Goal: Task Accomplishment & Management: Use online tool/utility

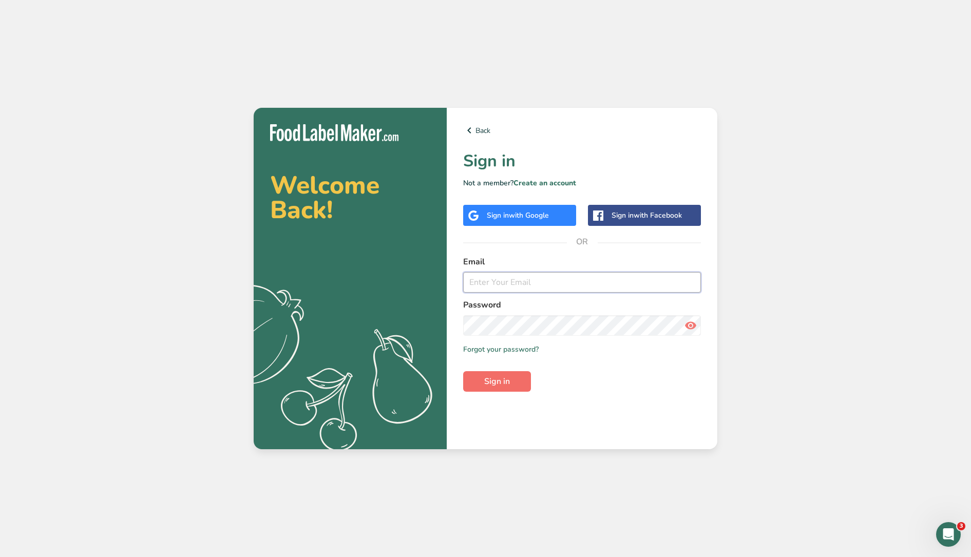
type input "[EMAIL_ADDRESS][DOMAIN_NAME]"
click at [514, 389] on button "Sign in" at bounding box center [497, 381] width 68 height 21
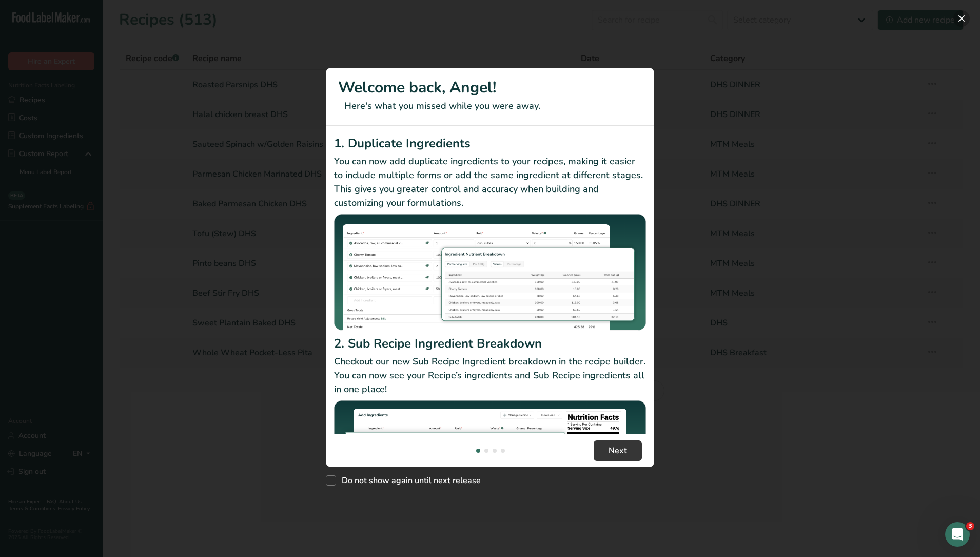
click at [960, 15] on button "New Features" at bounding box center [962, 18] width 16 height 16
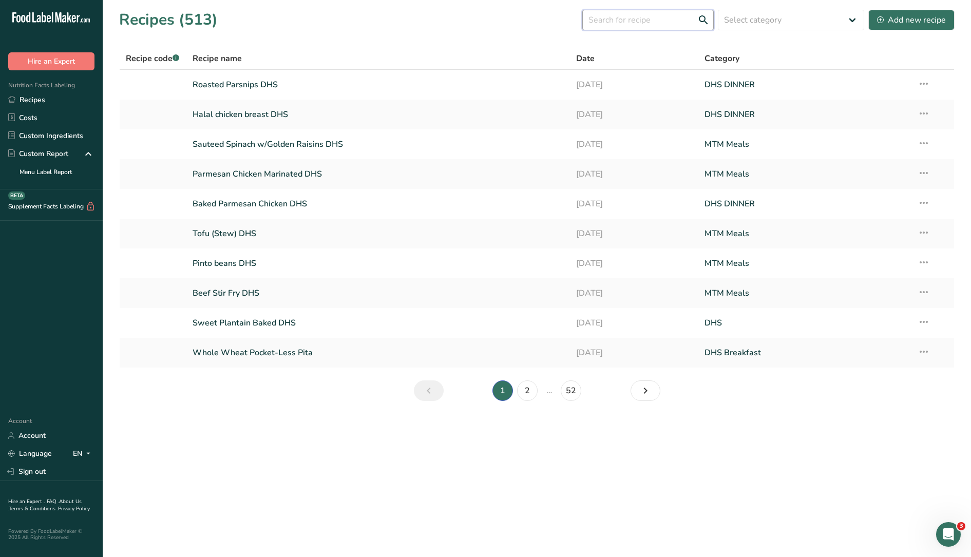
click at [629, 21] on input "text" at bounding box center [647, 20] width 131 height 21
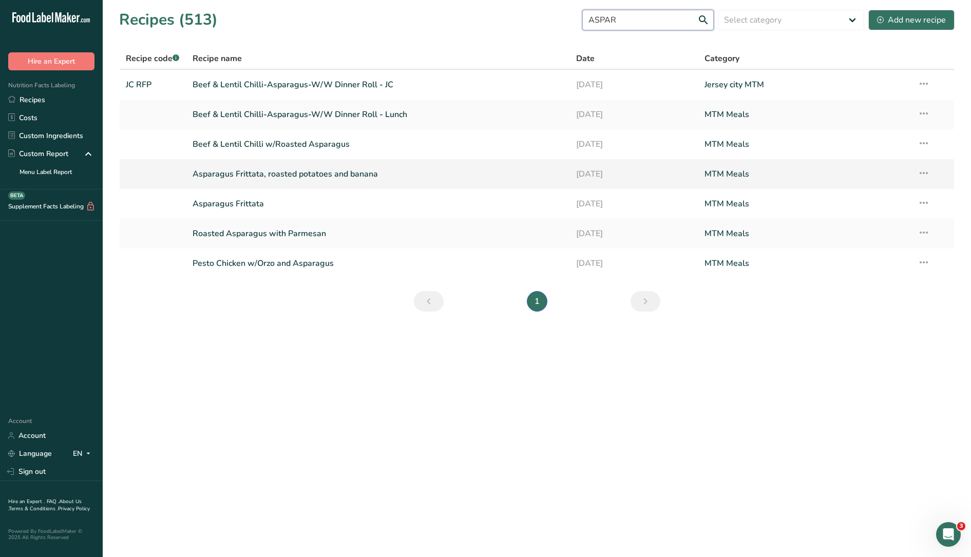
type input "ASPAR"
click at [311, 174] on link "Asparagus Frittata, roasted potatoes and banana" at bounding box center [378, 174] width 372 height 22
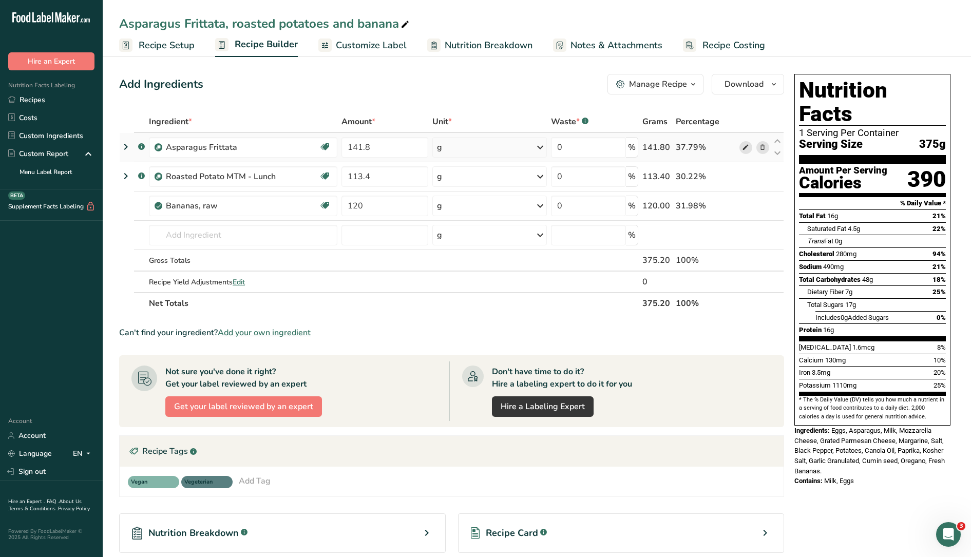
click at [744, 147] on icon at bounding box center [745, 147] width 7 height 11
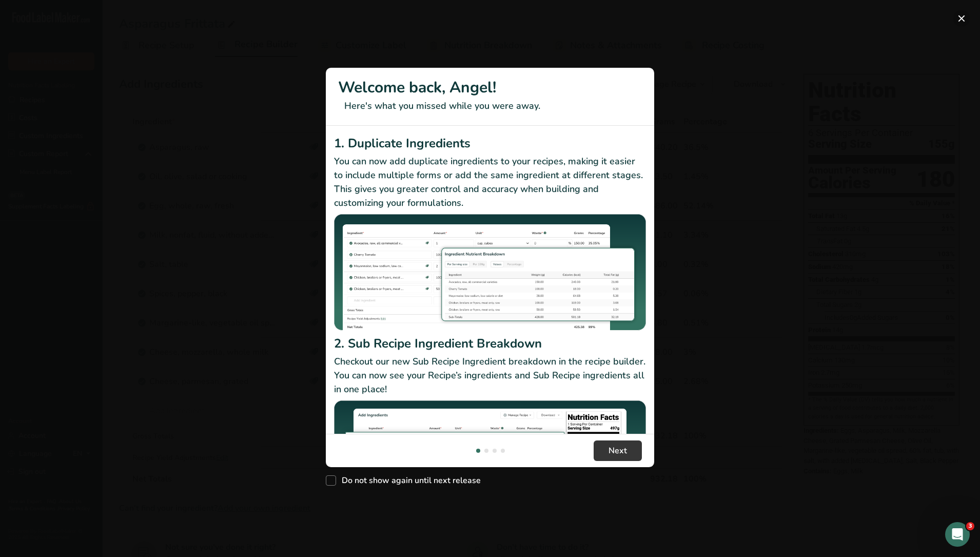
click at [960, 18] on button "New Features" at bounding box center [962, 18] width 16 height 16
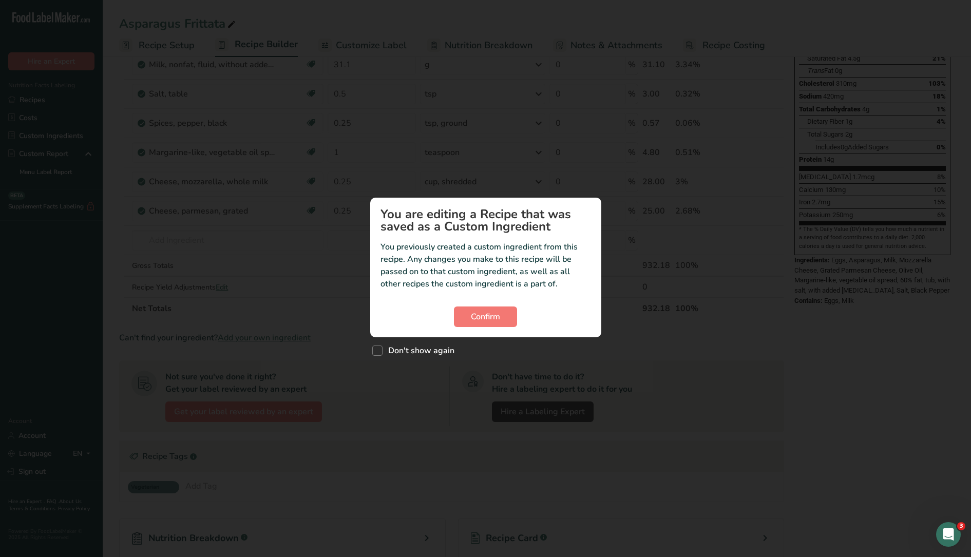
scroll to position [257, 0]
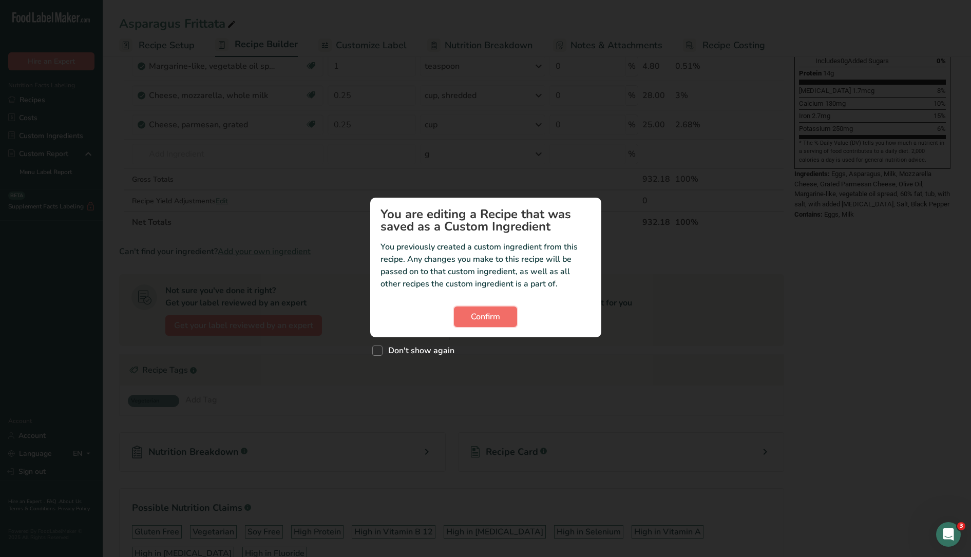
click at [500, 310] on button "Confirm" at bounding box center [485, 316] width 63 height 21
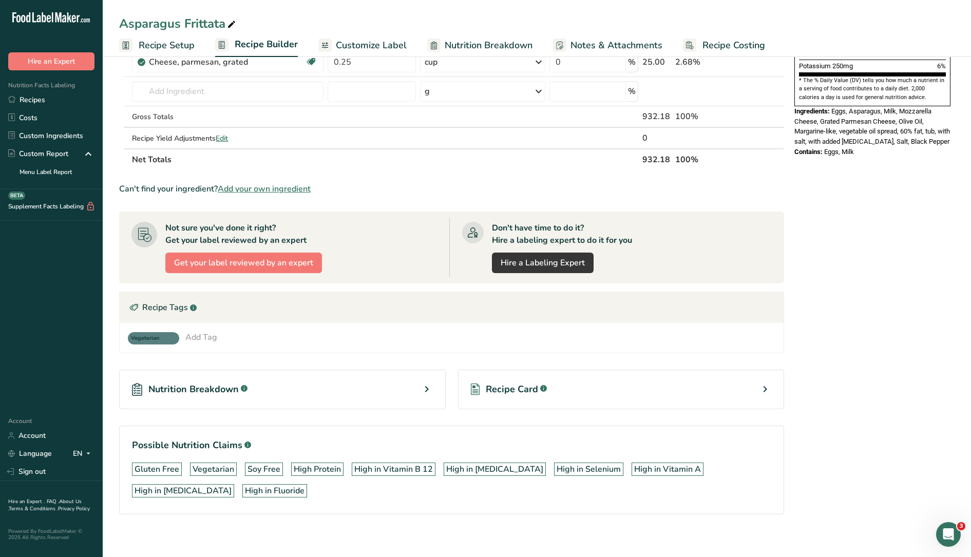
scroll to position [326, 0]
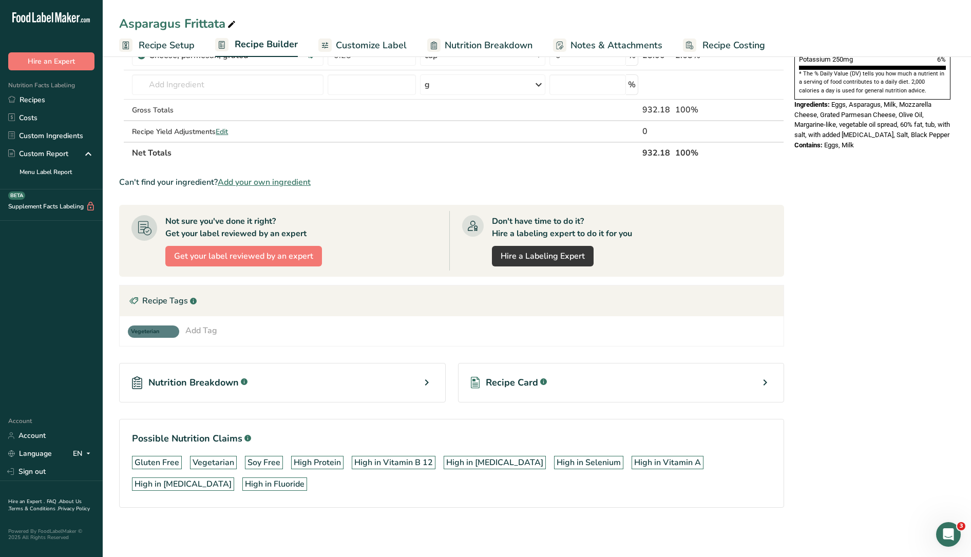
click at [526, 376] on span "Recipe Card" at bounding box center [512, 383] width 52 height 14
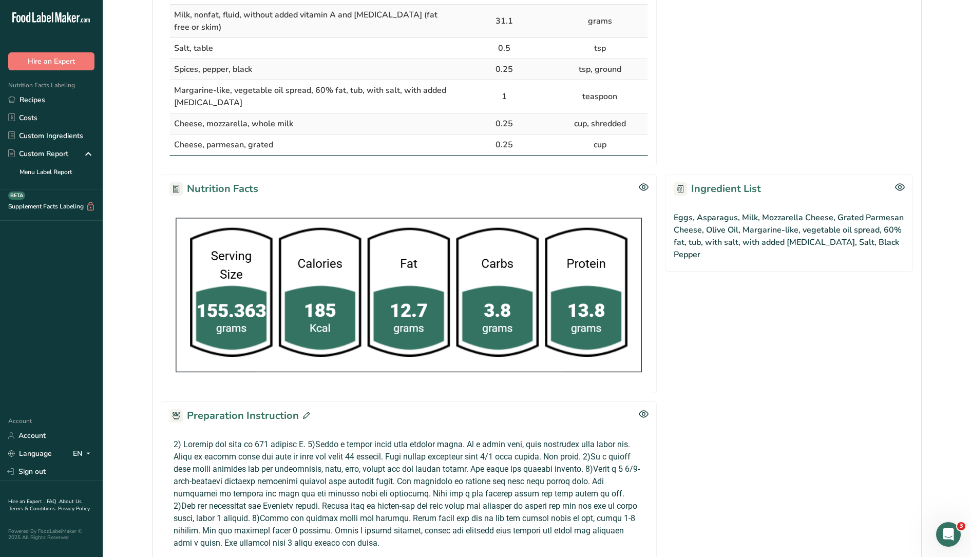
scroll to position [434, 0]
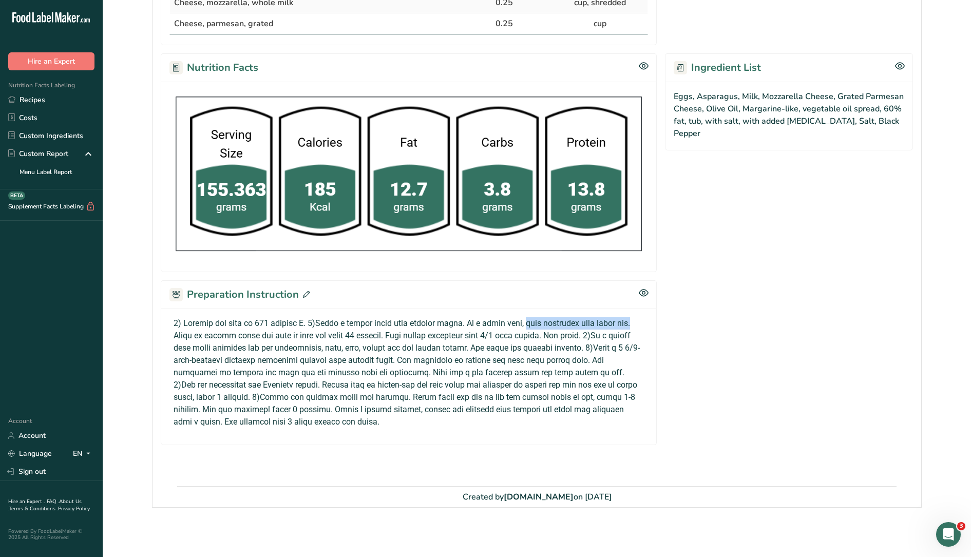
drag, startPoint x: 527, startPoint y: 321, endPoint x: 639, endPoint y: 323, distance: 112.4
click at [639, 323] on div at bounding box center [408, 372] width 478 height 111
copy div "toss asparagus with olive oil."
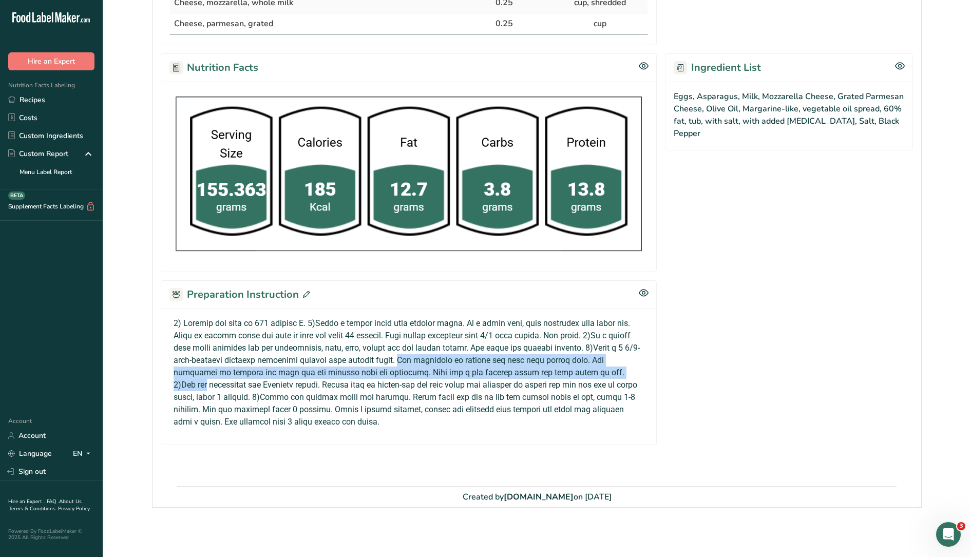
drag, startPoint x: 417, startPoint y: 358, endPoint x: 639, endPoint y: 376, distance: 223.0
click at [639, 376] on div at bounding box center [408, 372] width 478 height 111
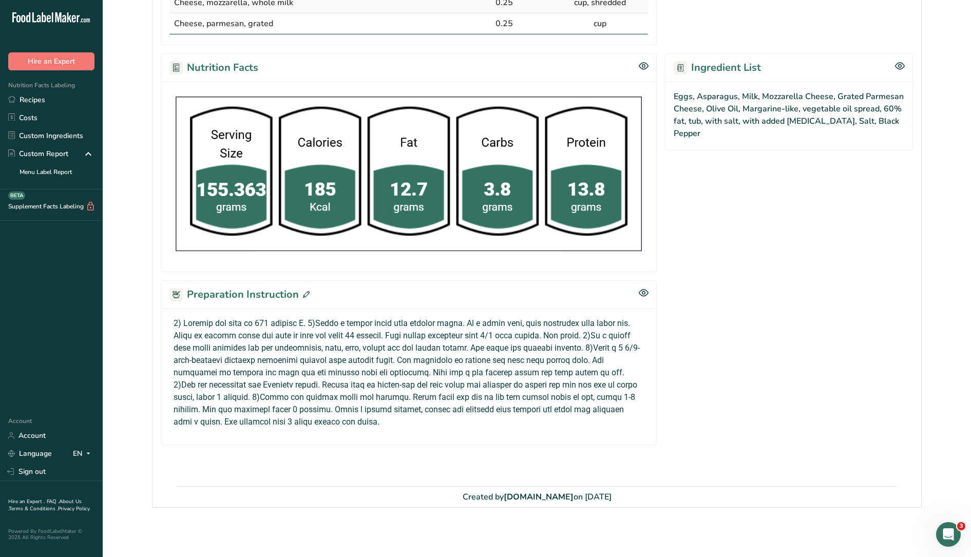
click at [335, 385] on div at bounding box center [408, 372] width 478 height 111
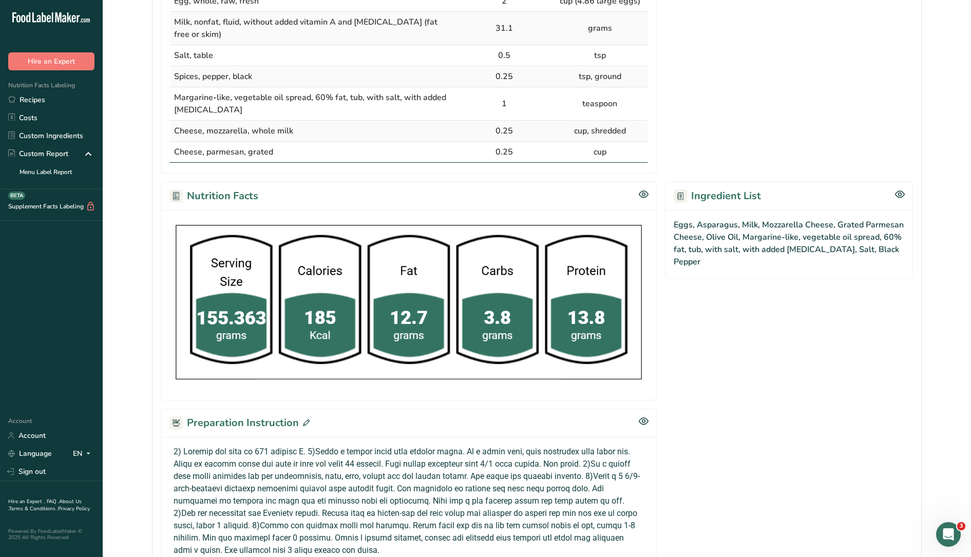
scroll to position [0, 0]
